Goal: Transaction & Acquisition: Purchase product/service

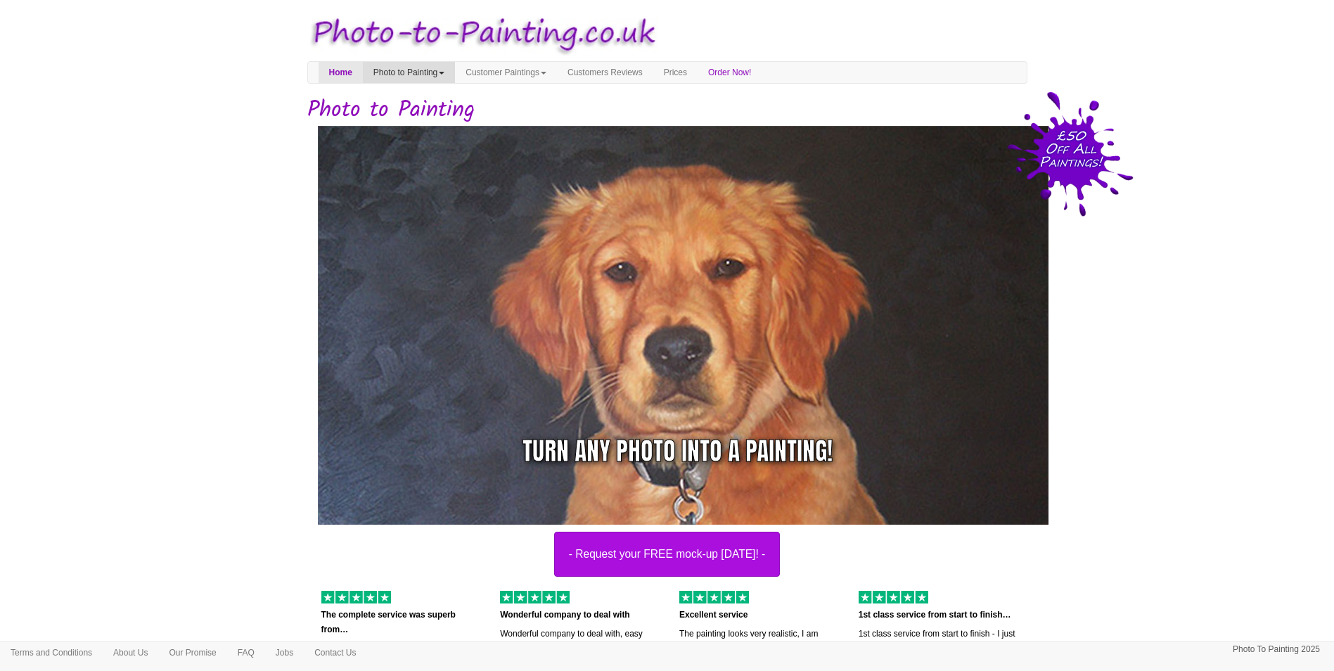
click at [453, 70] on link "Photo to Painting" at bounding box center [409, 72] width 92 height 21
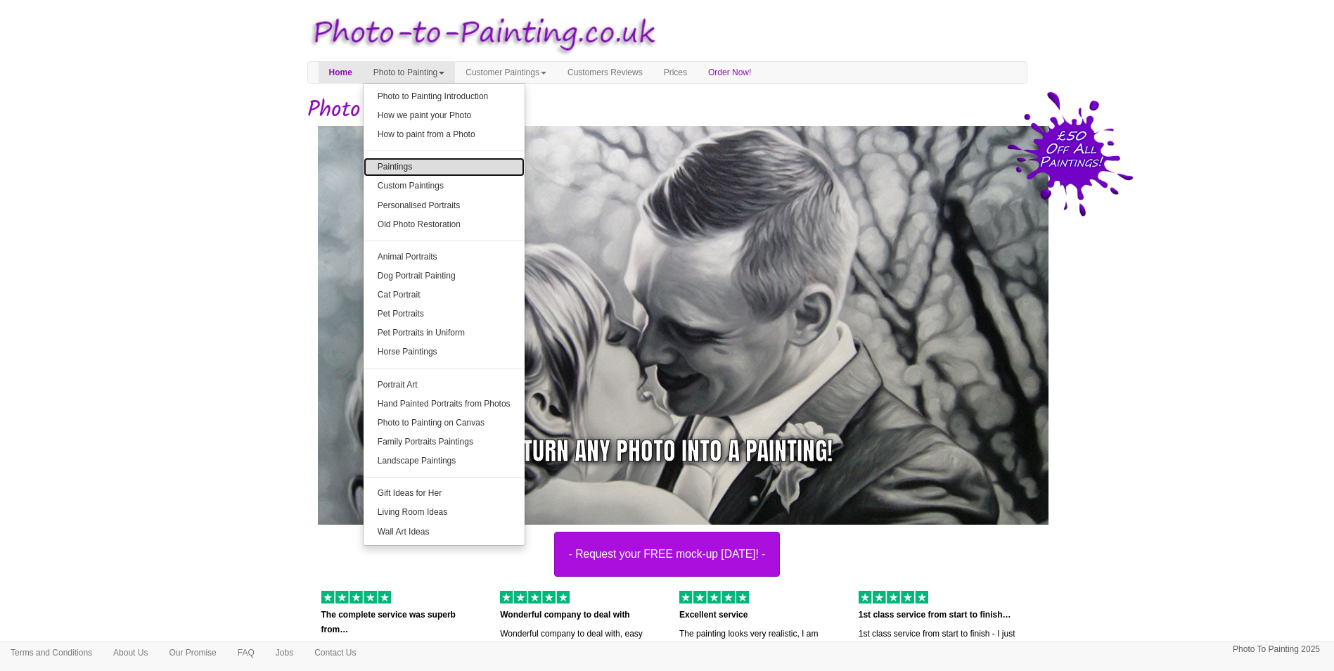
click at [481, 169] on link "Paintings" at bounding box center [444, 167] width 161 height 19
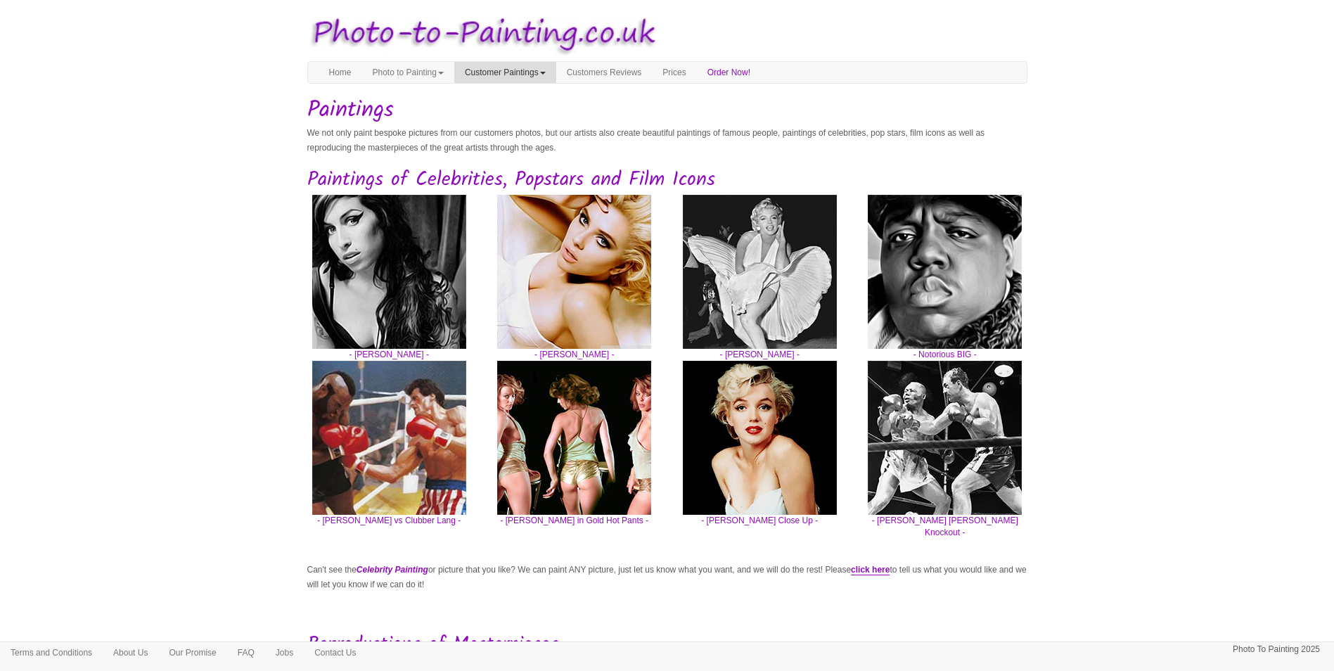
click at [514, 77] on link "Customer Paintings" at bounding box center [505, 72] width 102 height 21
click at [555, 87] on link "Customer Paintings" at bounding box center [510, 96] width 111 height 19
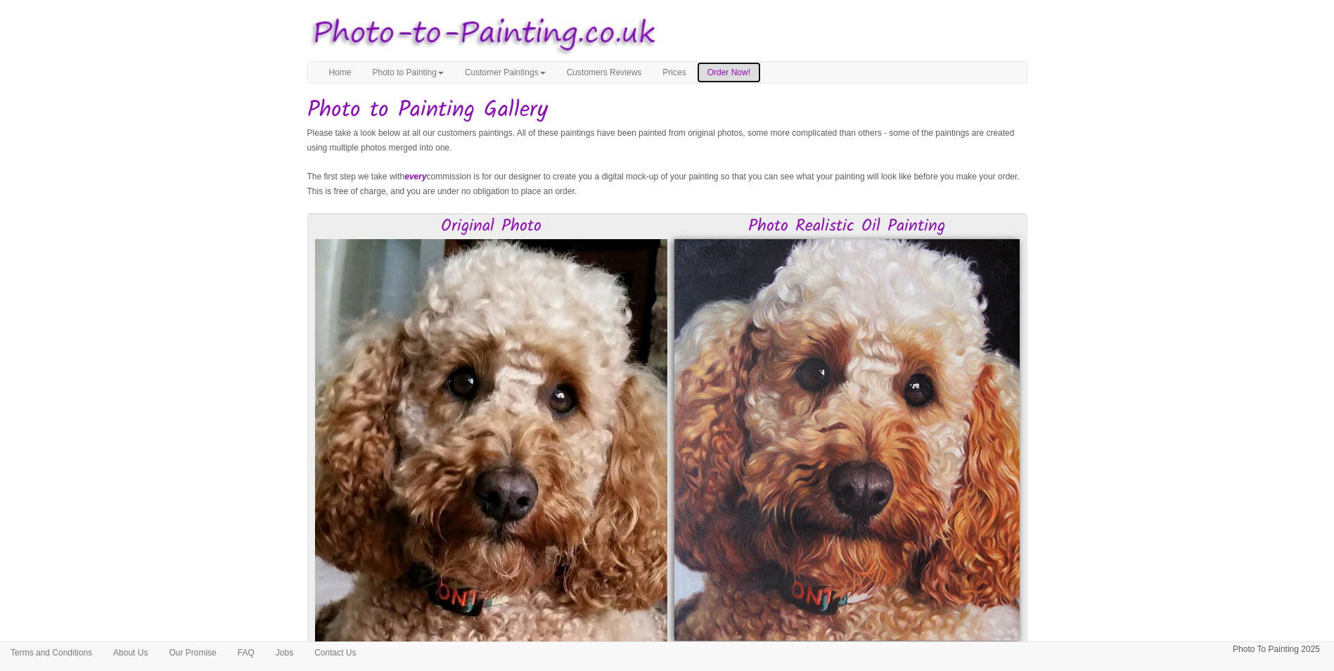
click at [747, 74] on link "Order Now!" at bounding box center [729, 72] width 64 height 21
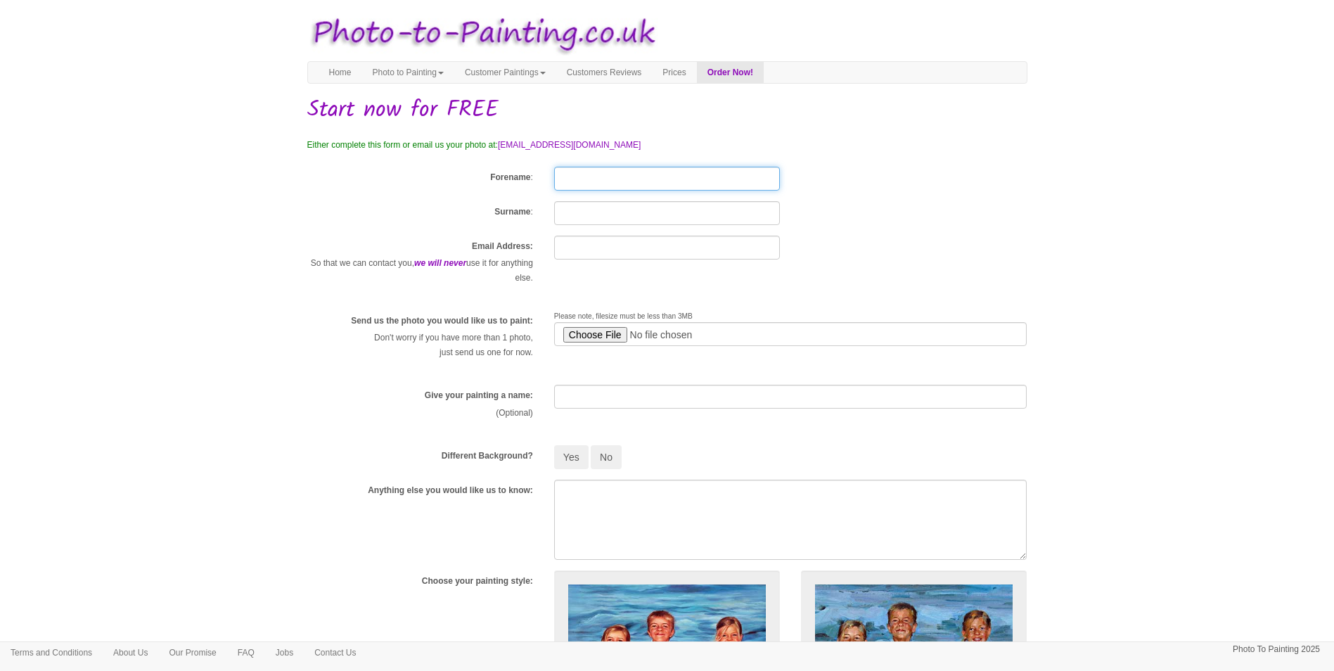
click at [625, 181] on input "Forename" at bounding box center [667, 179] width 226 height 24
type input "Jon"
type input "Wood"
type input "jon-wood@hotmail.com"
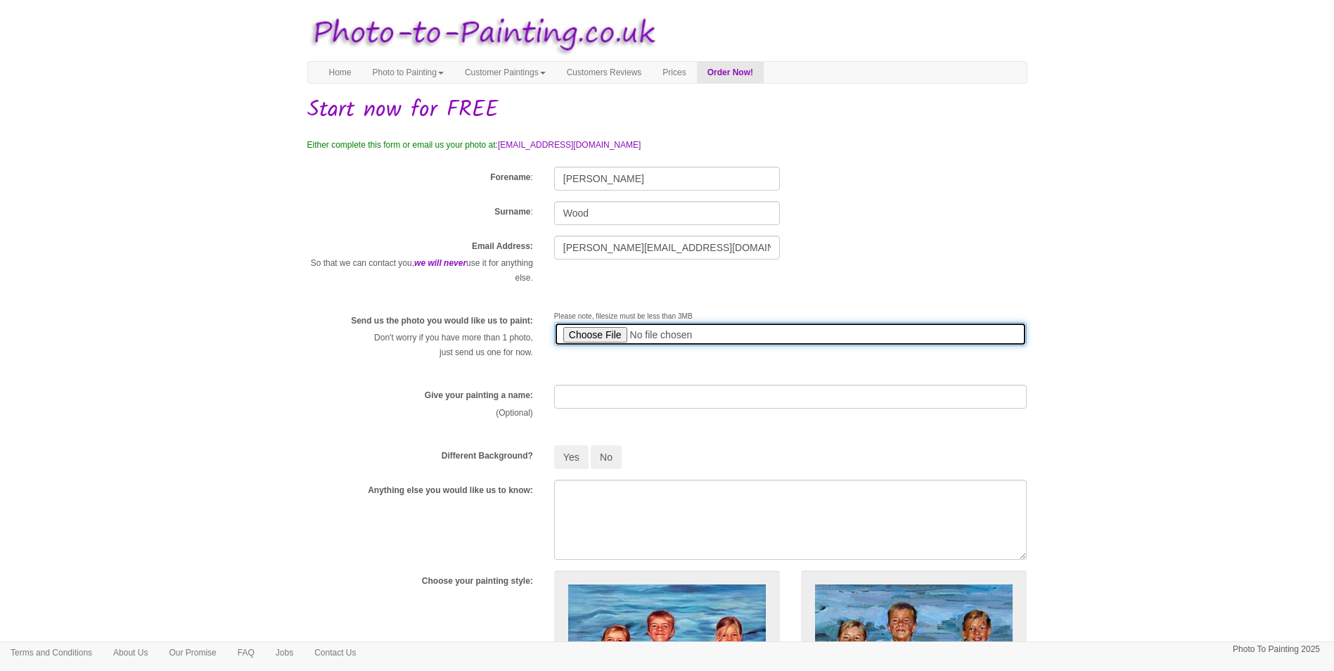
click at [600, 335] on input "file" at bounding box center [790, 334] width 473 height 24
